Goal: Register for event/course

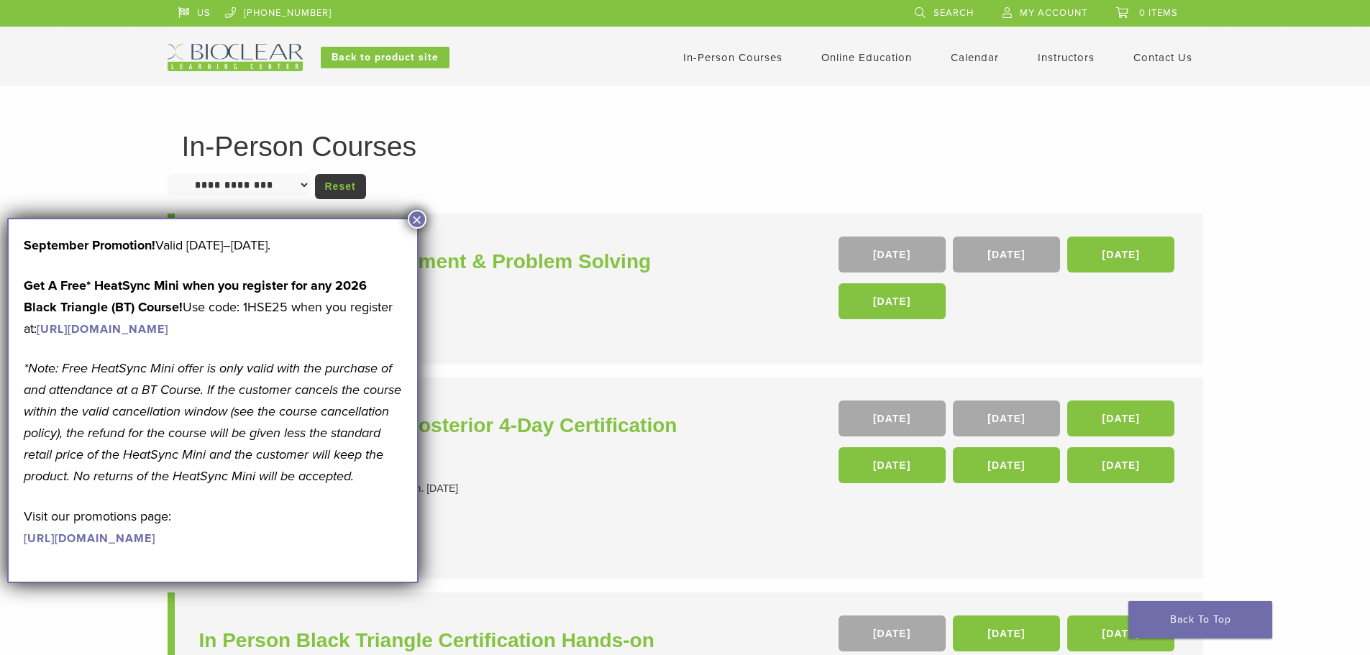
click at [421, 218] on button "×" at bounding box center [417, 219] width 19 height 19
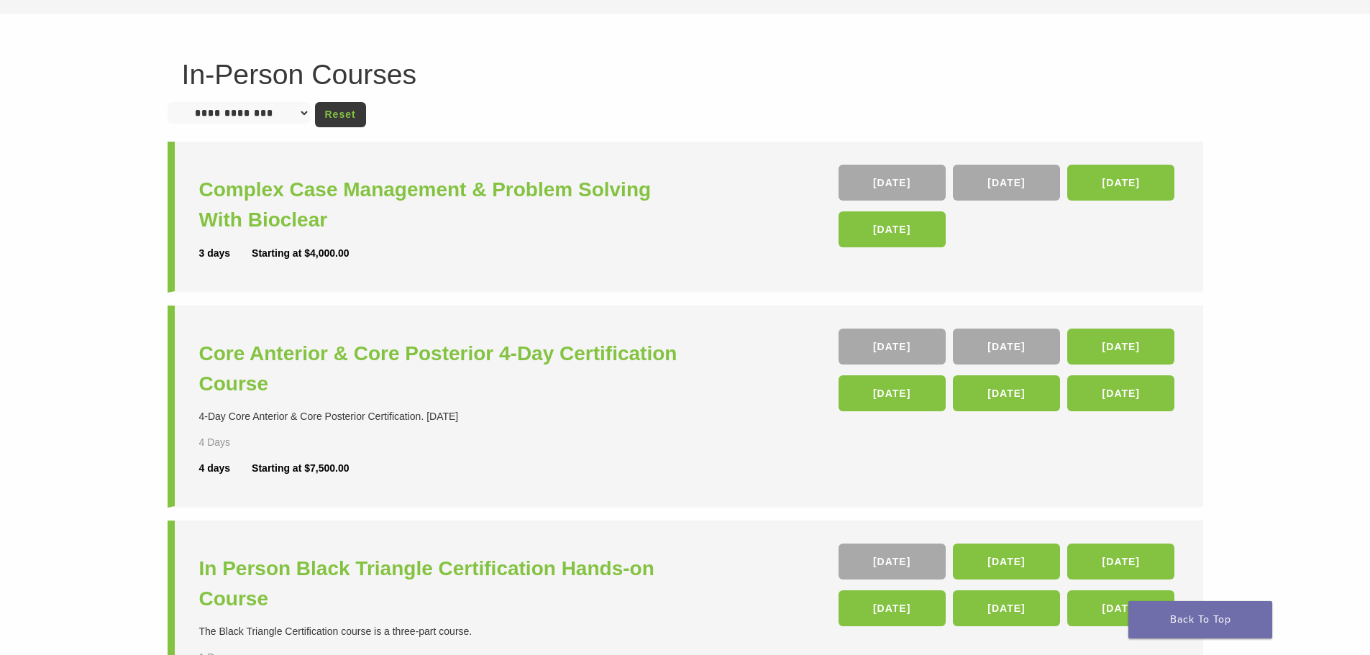
scroll to position [144, 0]
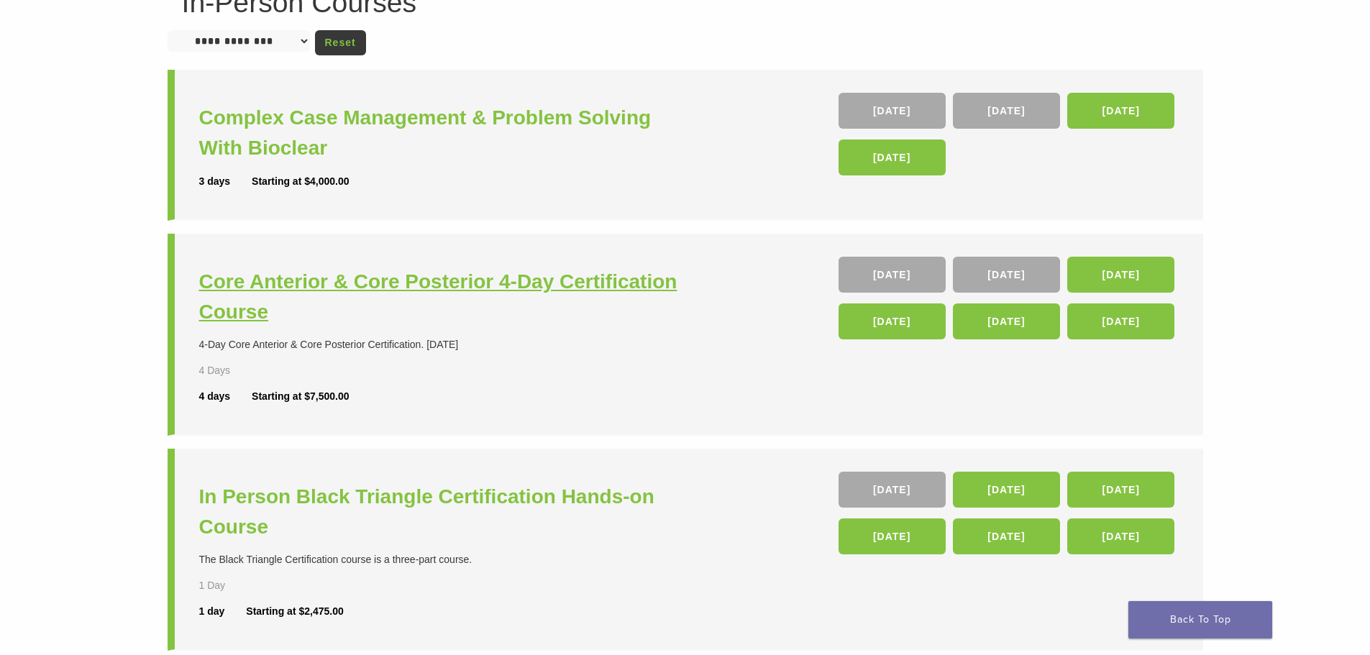
click at [476, 281] on h3 "Core Anterior & Core Posterior 4-Day Certification Course" at bounding box center [444, 297] width 490 height 60
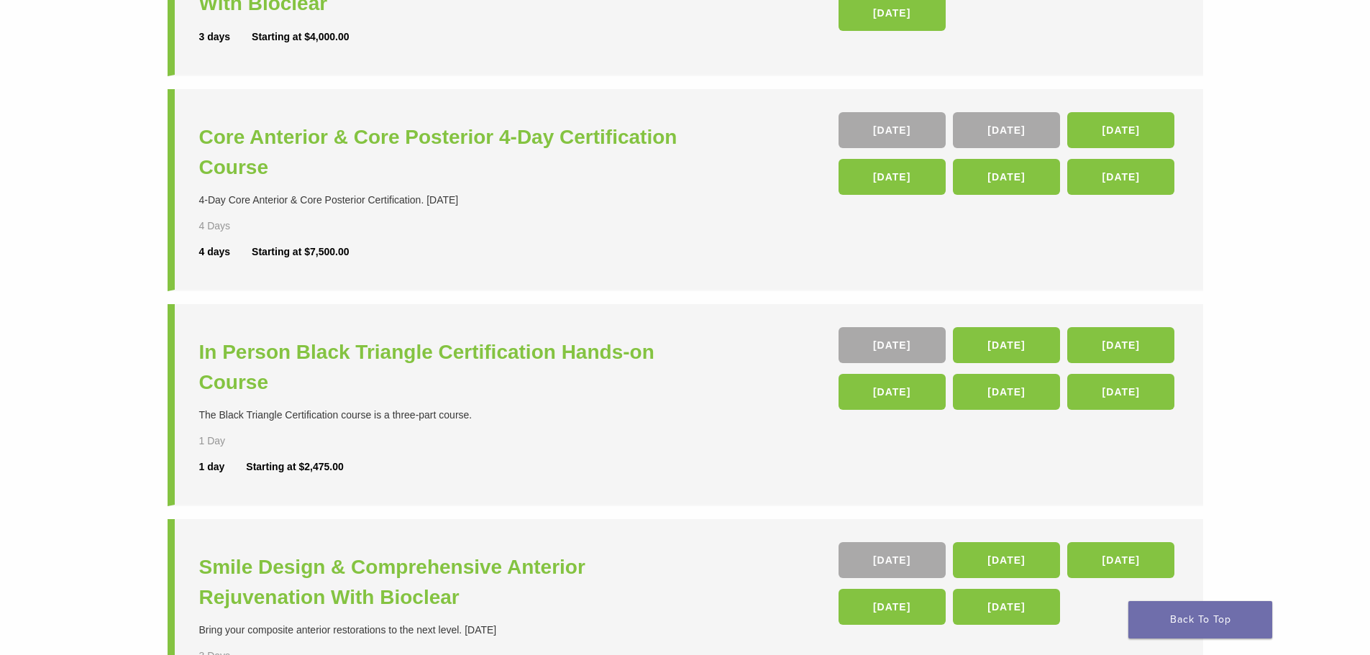
scroll to position [289, 0]
click at [437, 353] on h3 "In Person Black Triangle Certification Hands-on Course" at bounding box center [444, 366] width 490 height 60
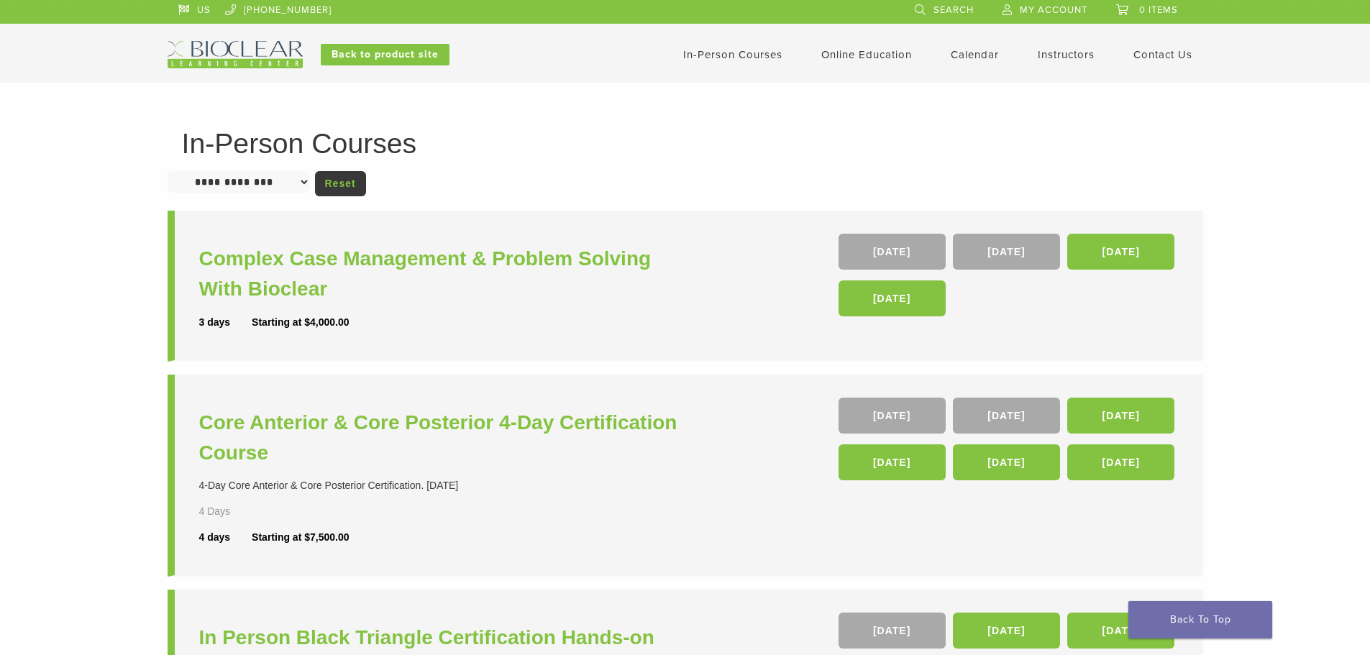
scroll to position [0, 0]
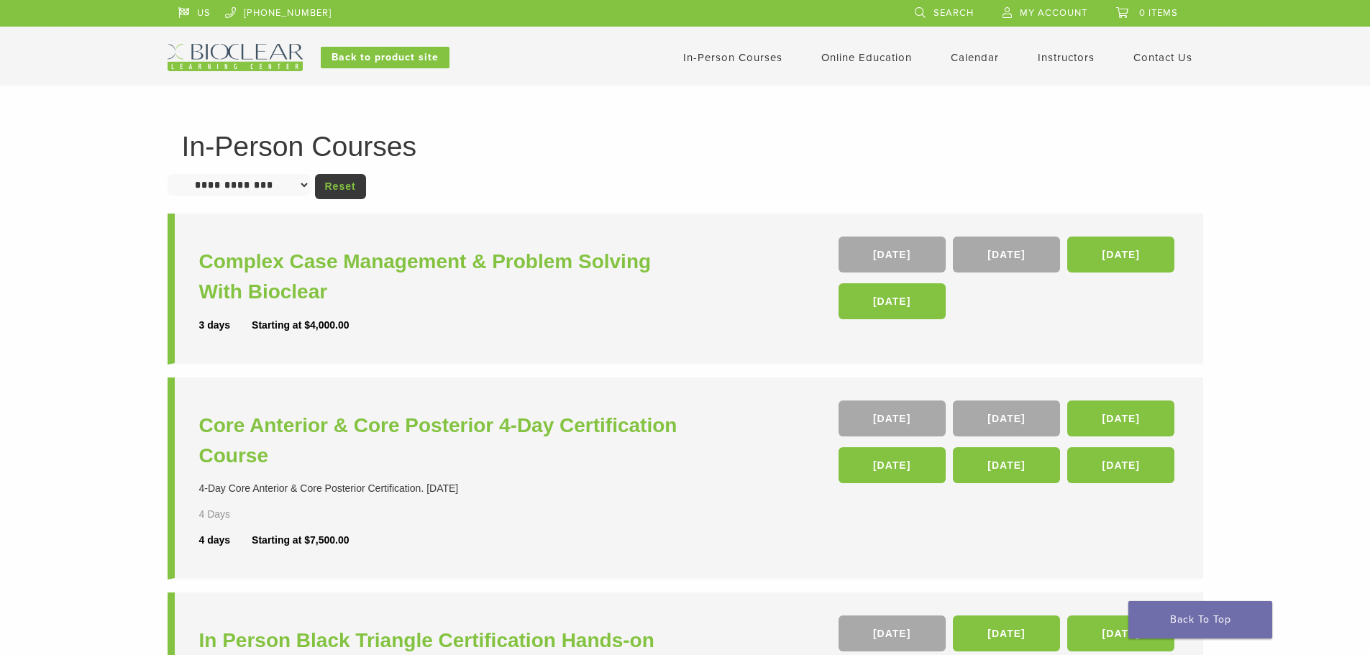
drag, startPoint x: 45, startPoint y: 119, endPoint x: 17, endPoint y: 45, distance: 78.8
click at [43, 114] on div "**********" at bounding box center [685, 584] width 1370 height 996
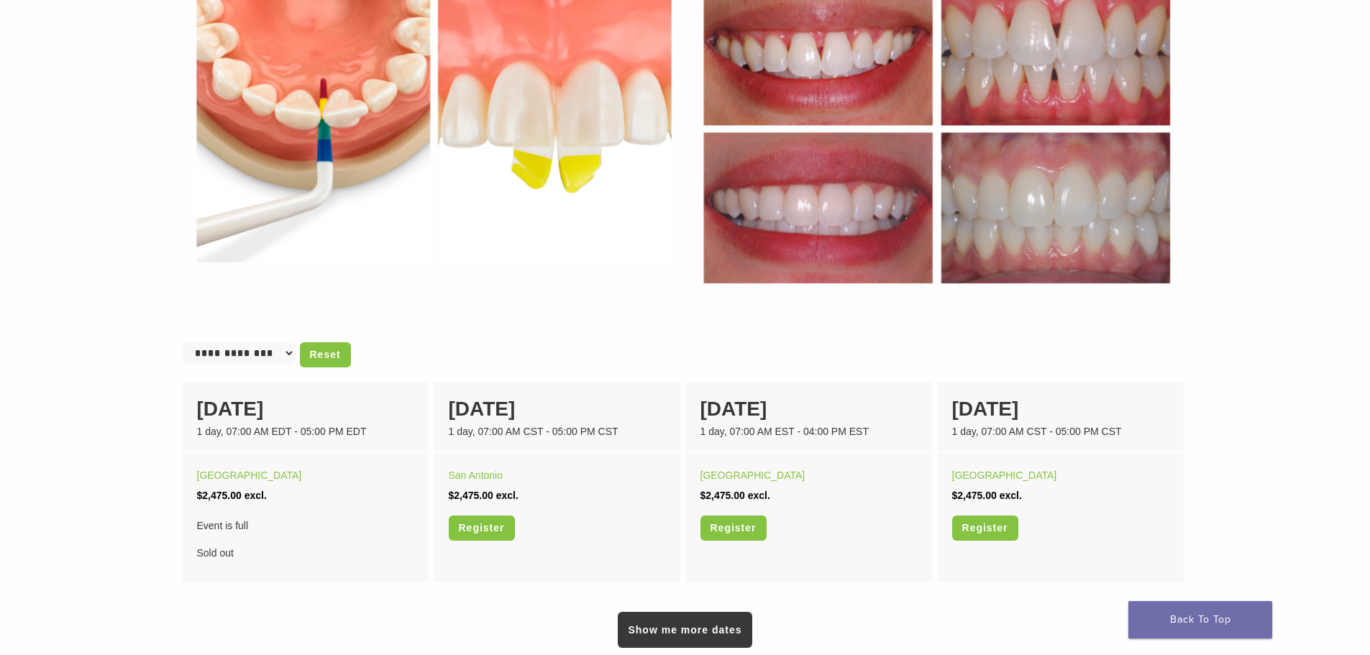
scroll to position [719, 0]
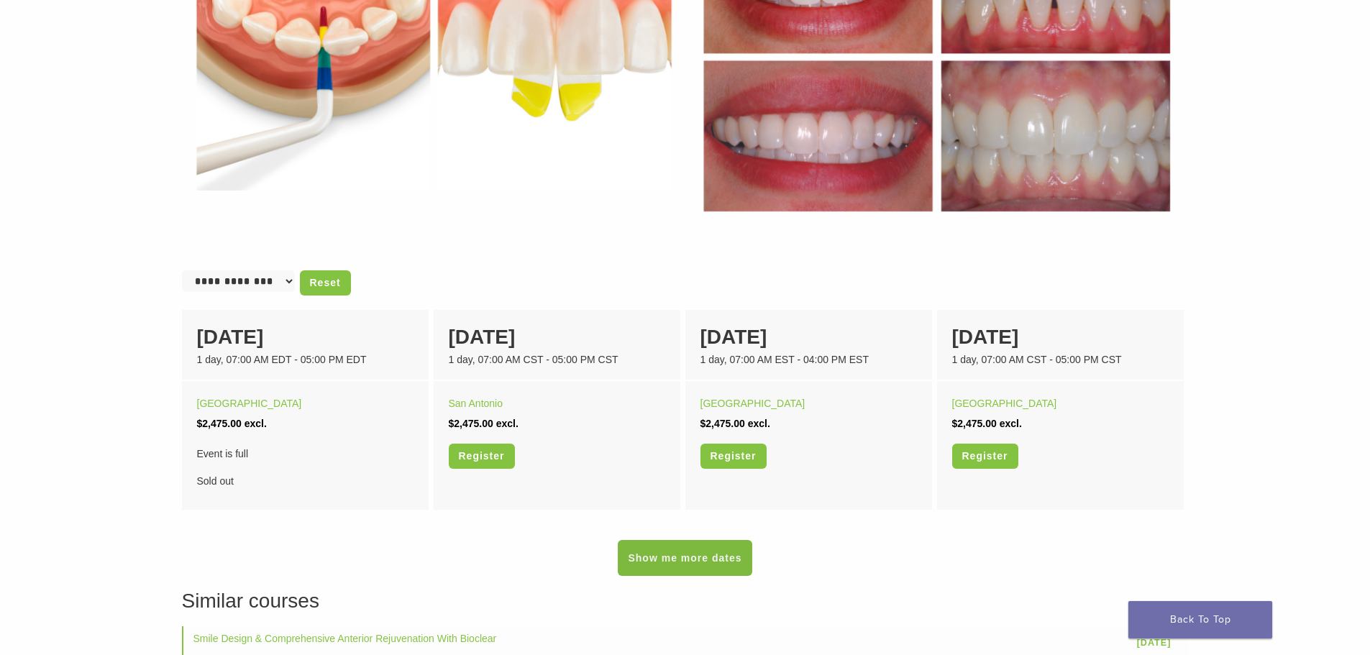
click at [736, 554] on link "Show me more dates" at bounding box center [685, 558] width 134 height 36
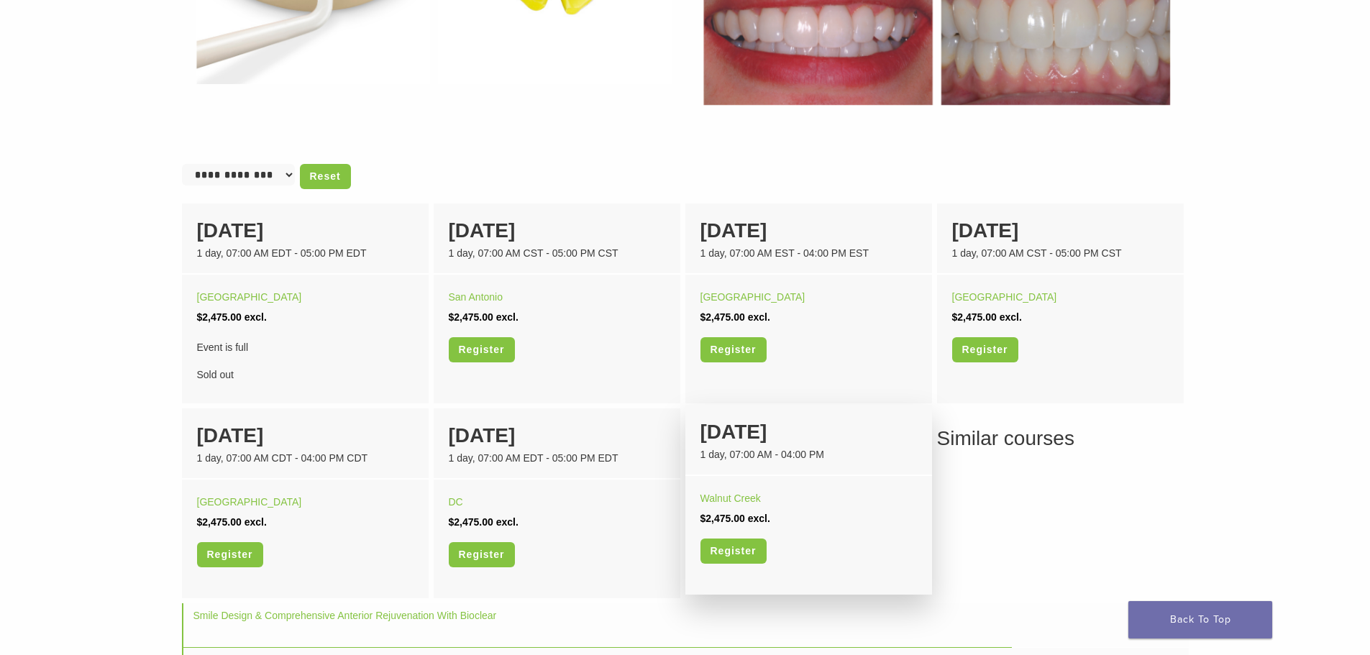
scroll to position [863, 0]
